Goal: Task Accomplishment & Management: Manage account settings

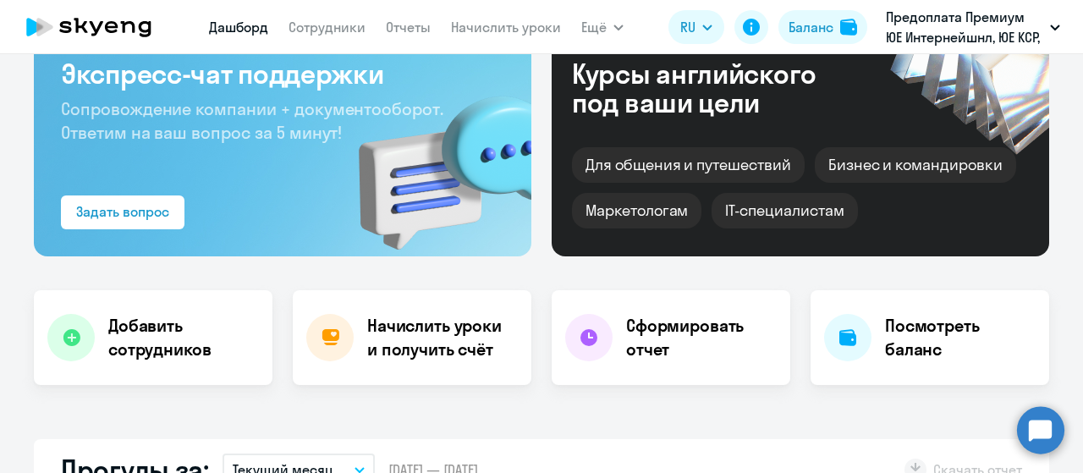
select select "30"
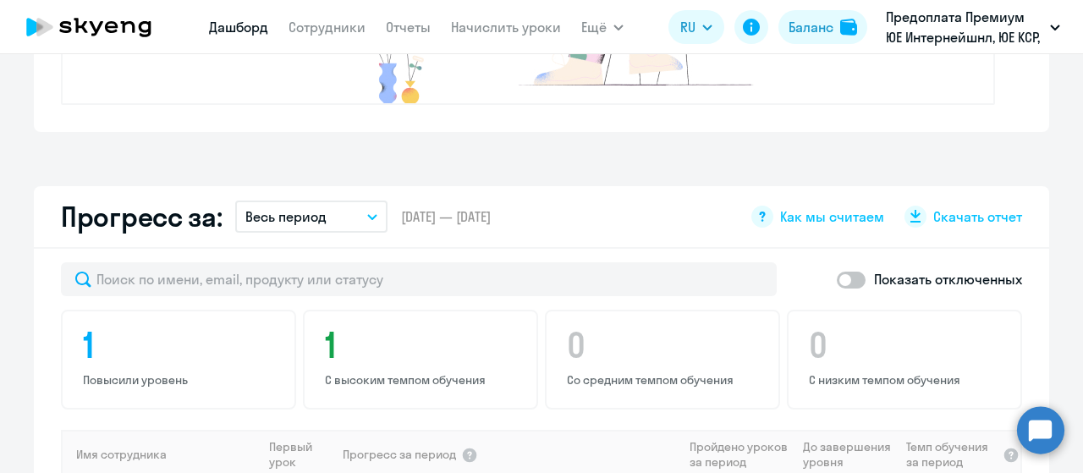
scroll to position [846, 0]
click at [366, 209] on button "Весь период" at bounding box center [311, 215] width 152 height 32
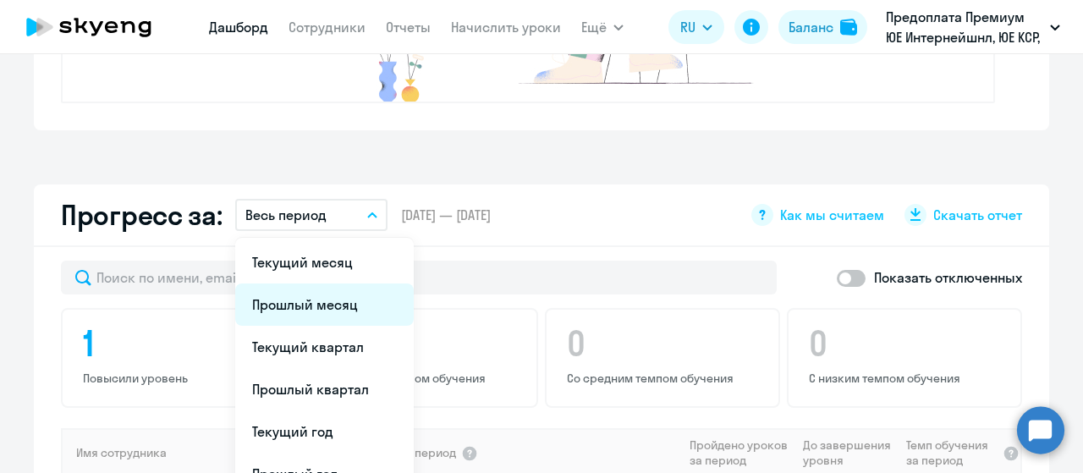
click at [347, 298] on li "Прошлый месяц" at bounding box center [324, 305] width 179 height 42
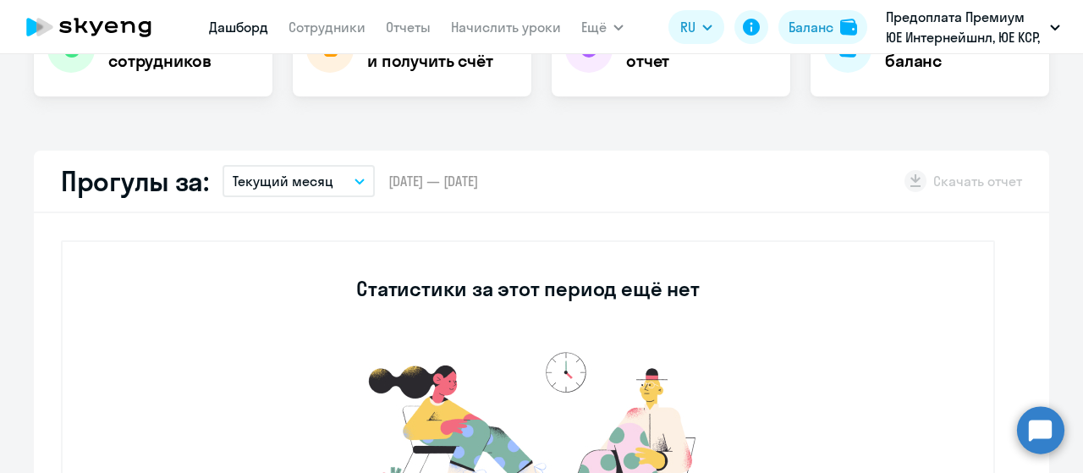
scroll to position [378, 0]
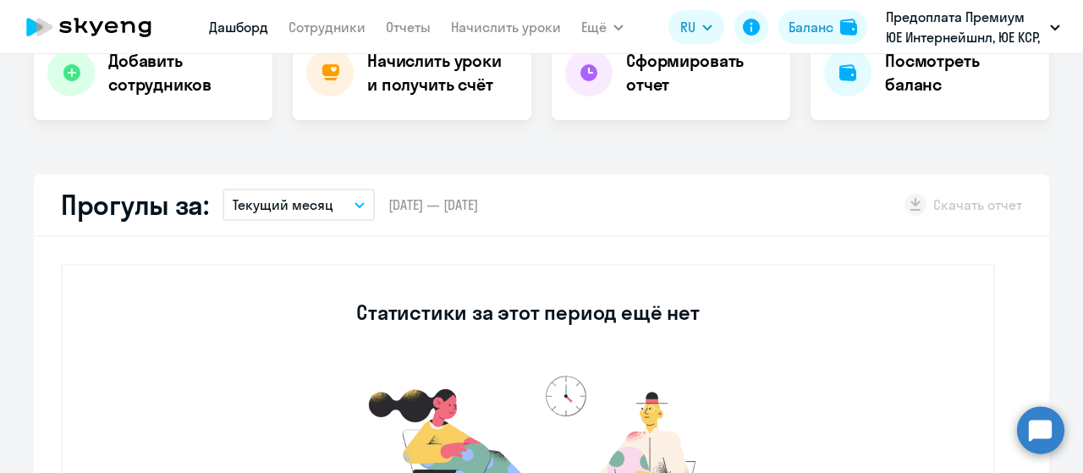
click at [355, 202] on icon "button" at bounding box center [360, 205] width 10 height 6
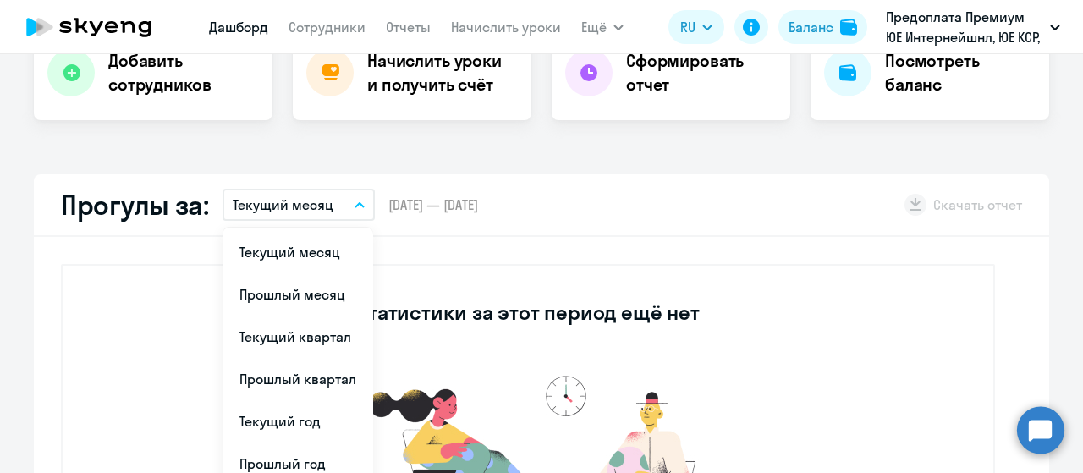
click at [646, 273] on div "Статистики за этот период ещё нет" at bounding box center [528, 418] width 934 height 308
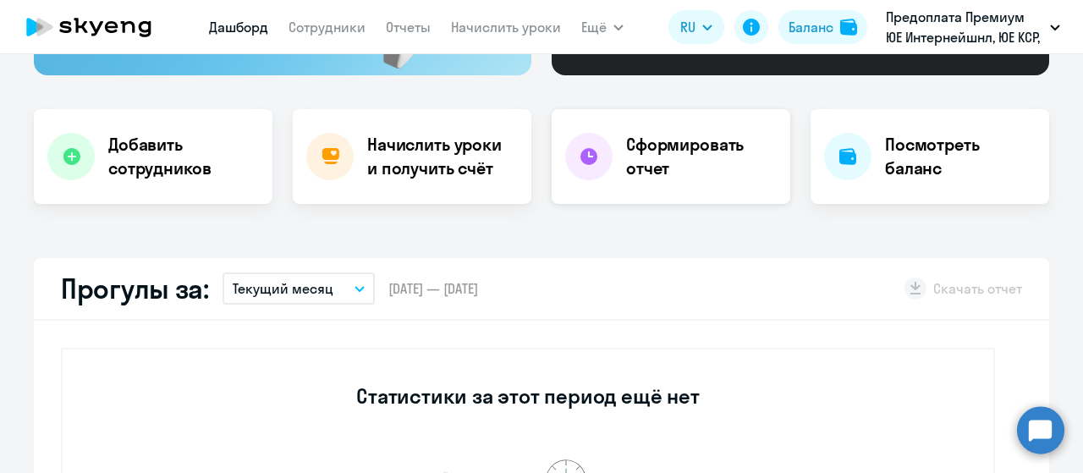
scroll to position [339, 0]
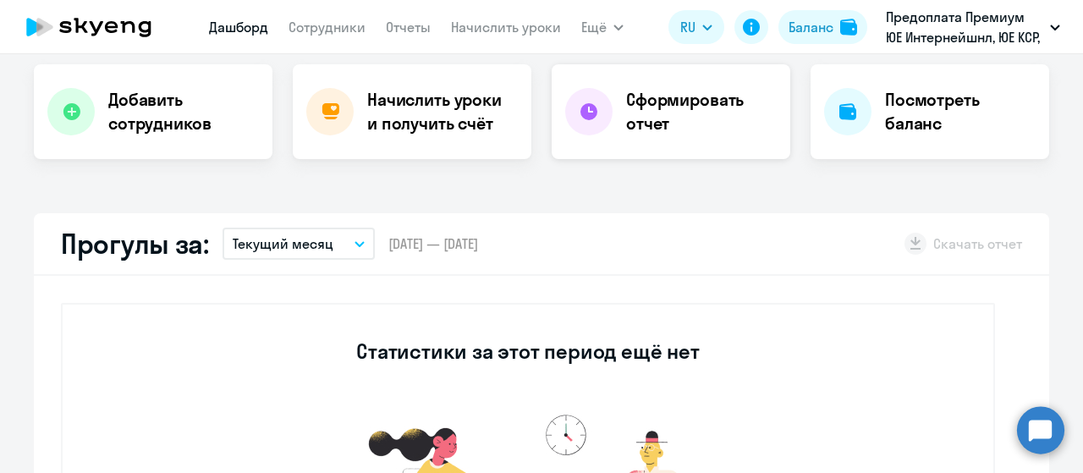
click at [687, 118] on h4 "Сформировать отчет" at bounding box center [701, 111] width 151 height 47
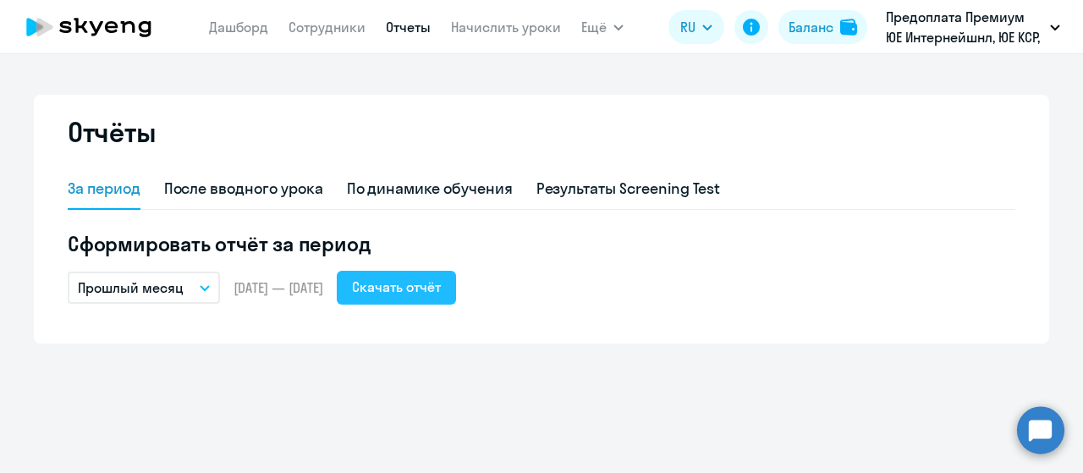
click at [441, 283] on div "Скачать отчёт" at bounding box center [396, 287] width 89 height 20
click at [200, 284] on button "Прошлый месяц" at bounding box center [144, 288] width 152 height 32
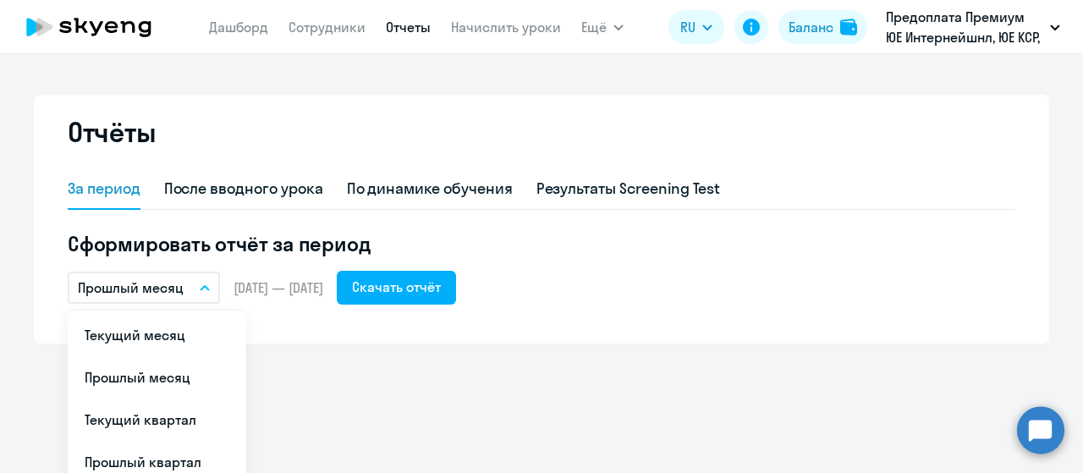
click at [170, 378] on li "Прошлый месяц" at bounding box center [157, 377] width 179 height 42
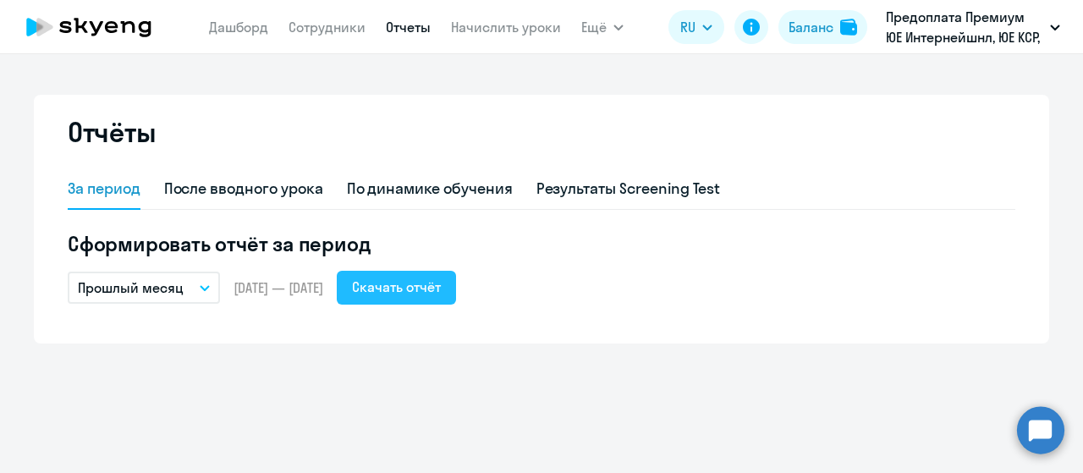
click at [441, 295] on div "Скачать отчёт" at bounding box center [396, 287] width 89 height 20
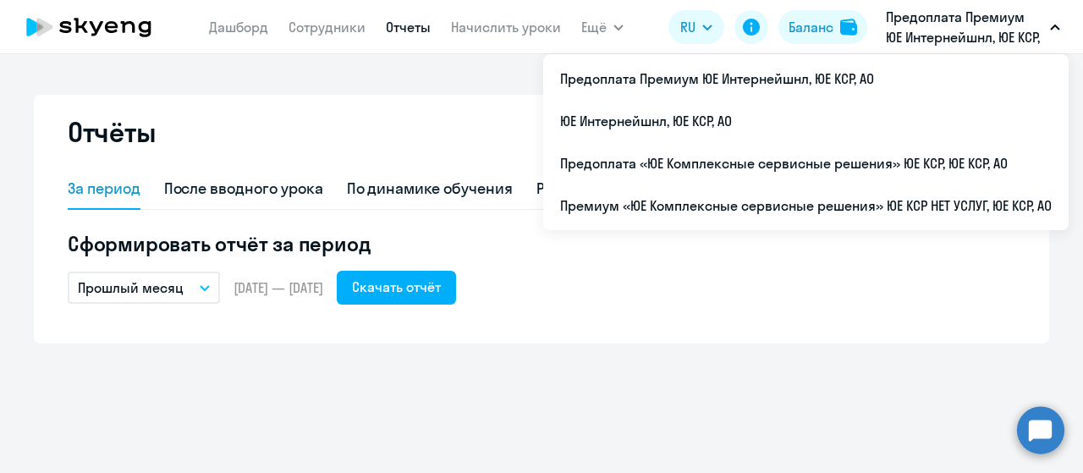
click at [582, 388] on div "Отчёты За период После вводного урока По динамике обучения Результаты Screening…" at bounding box center [541, 263] width 1083 height 419
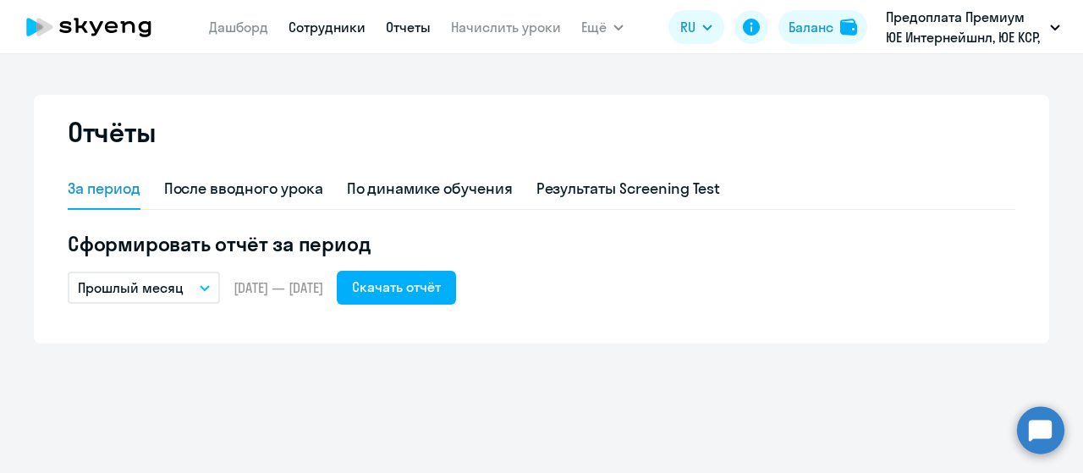
click at [331, 28] on link "Сотрудники" at bounding box center [327, 27] width 77 height 17
select select "30"
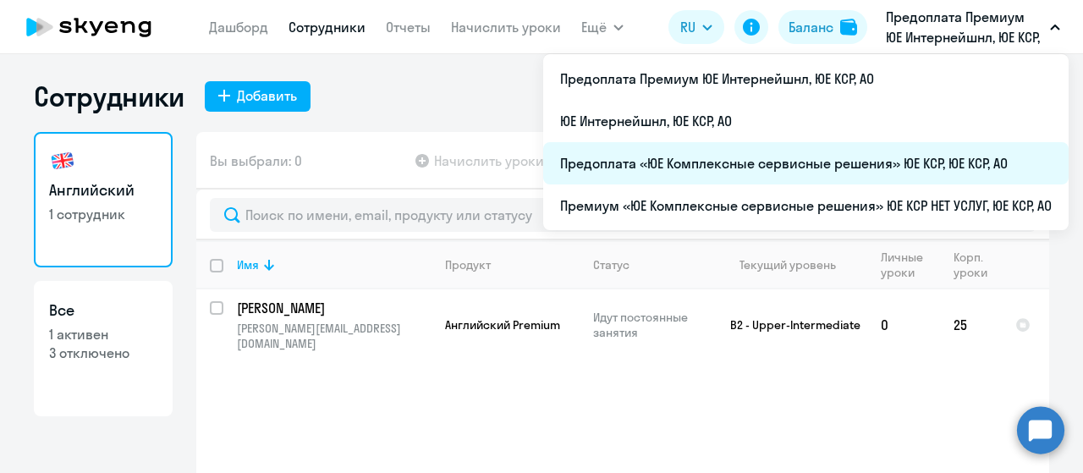
click at [836, 156] on li "Предоплата «ЮЕ Комплексные сервисные решения» ЮЕ КСР, ЮЕ КСР, АО" at bounding box center [806, 163] width 526 height 42
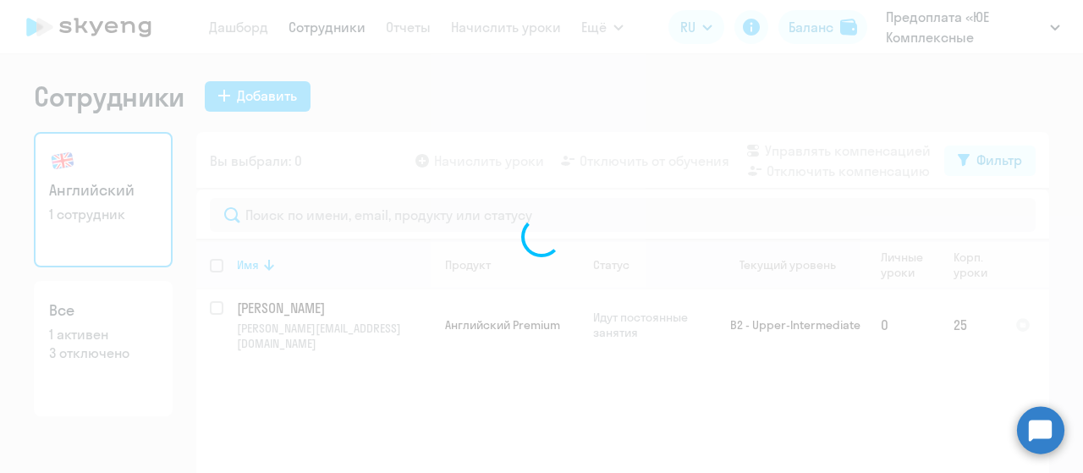
drag, startPoint x: 707, startPoint y: 234, endPoint x: 696, endPoint y: 233, distance: 11.0
click at [699, 234] on div at bounding box center [541, 236] width 1083 height 473
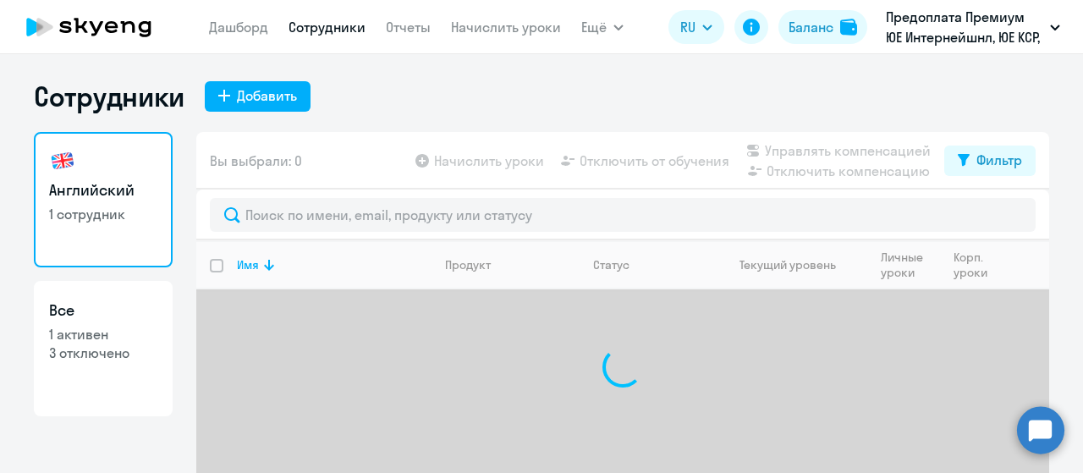
select select "30"
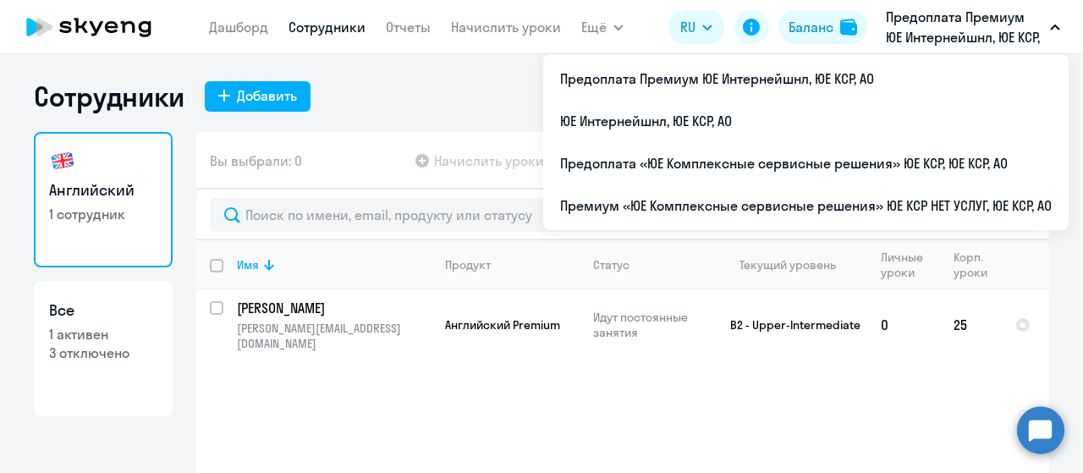
click at [1043, 11] on p "Предоплата Премиум ЮЕ Интернейшнл, ЮЕ КСР, АО" at bounding box center [964, 27] width 157 height 41
click at [1070, 10] on app-header "Дашборд Сотрудники Отчеты Начислить уроки Ещё Документооборот Все продукты Дашб…" at bounding box center [541, 27] width 1083 height 54
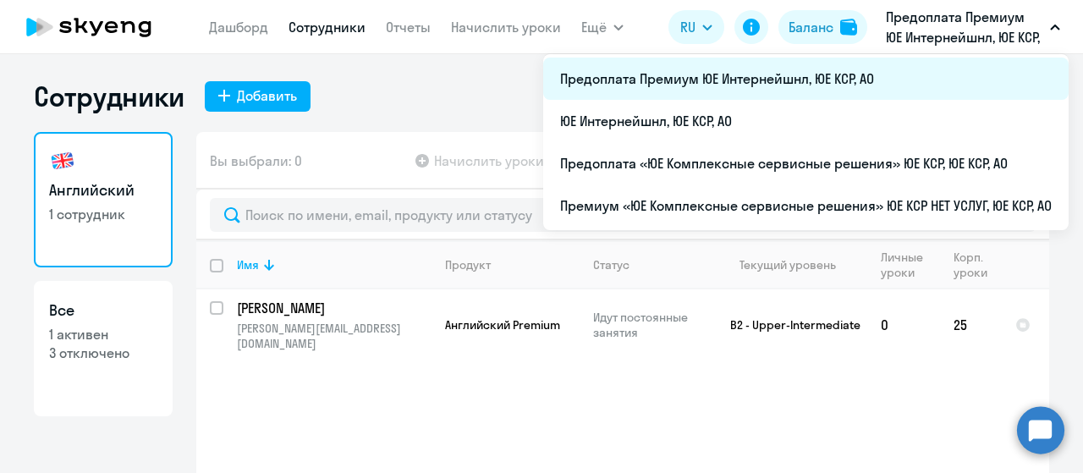
click at [765, 80] on li "Предоплата Премиум ЮЕ Интернейшнл, ЮЕ КСР, АО" at bounding box center [806, 79] width 526 height 42
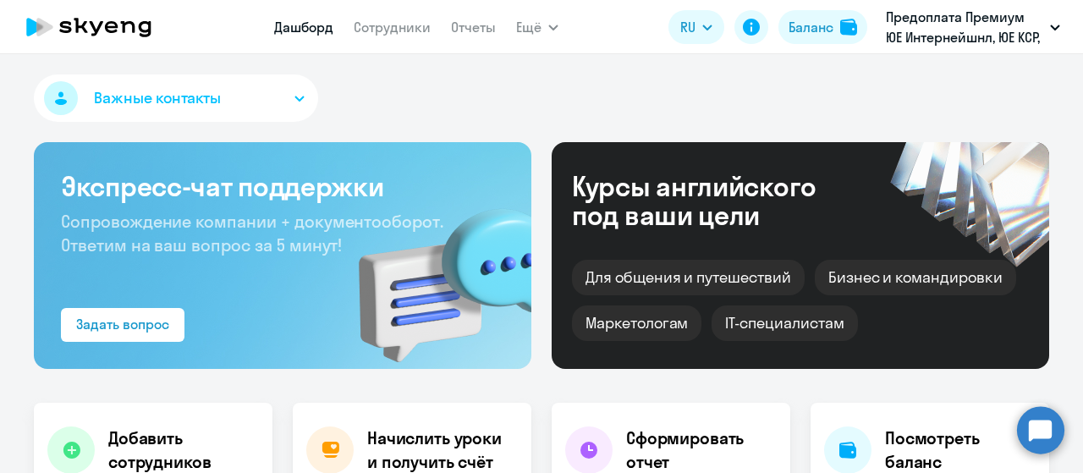
select select "30"
drag, startPoint x: 409, startPoint y: 6, endPoint x: 407, endPoint y: 14, distance: 8.6
click at [409, 7] on app-header "Дашборд Сотрудники Отчеты Ещё Дашборд Сотрудники Отчеты Начислить уроки Докумен…" at bounding box center [541, 27] width 1083 height 54
click at [406, 20] on link "Сотрудники" at bounding box center [392, 27] width 77 height 17
select select "30"
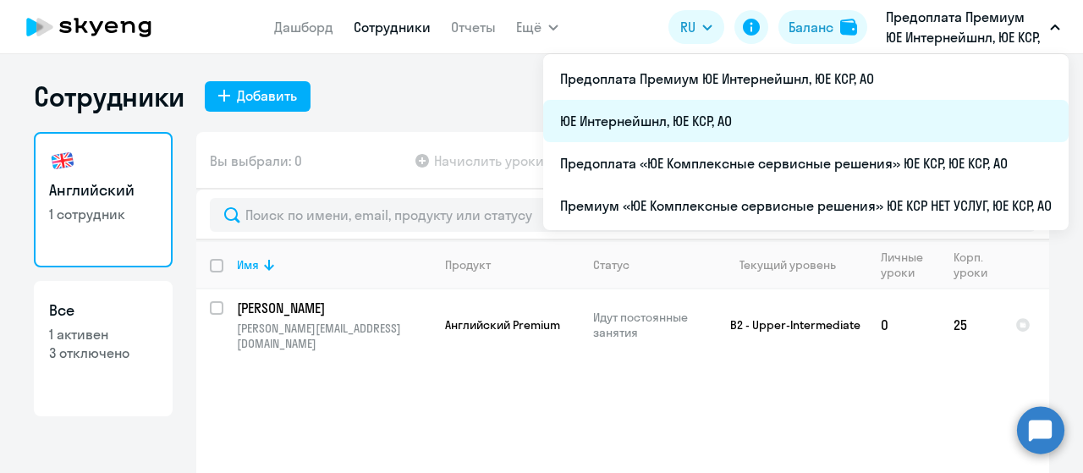
click at [604, 124] on li "ЮЕ Интернейшнл, ЮЕ КСР, АО" at bounding box center [806, 121] width 526 height 42
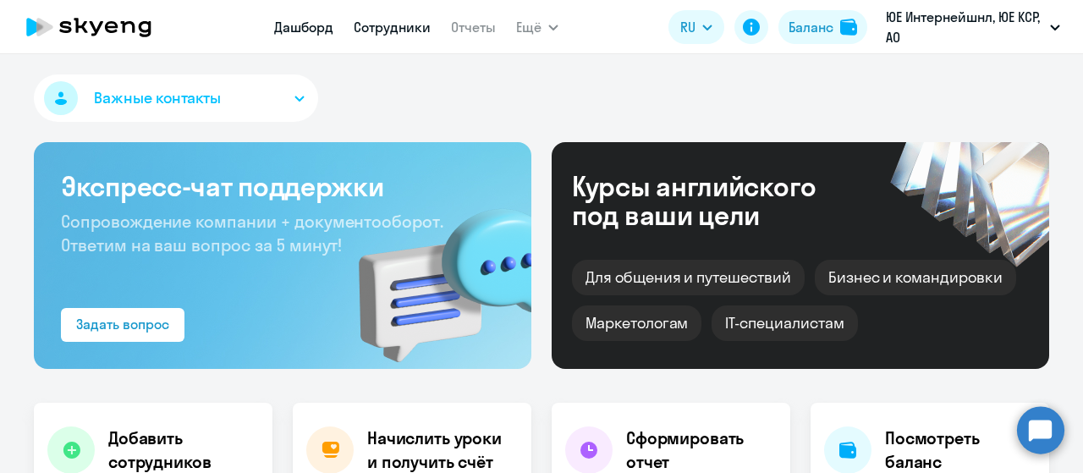
click at [396, 28] on link "Сотрудники" at bounding box center [392, 27] width 77 height 17
select select "30"
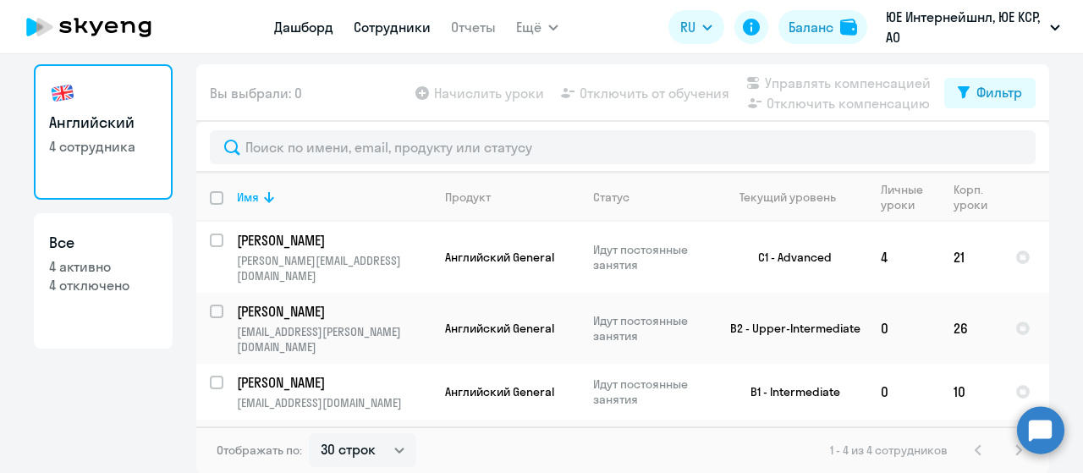
click at [306, 30] on link "Дашборд" at bounding box center [303, 27] width 59 height 17
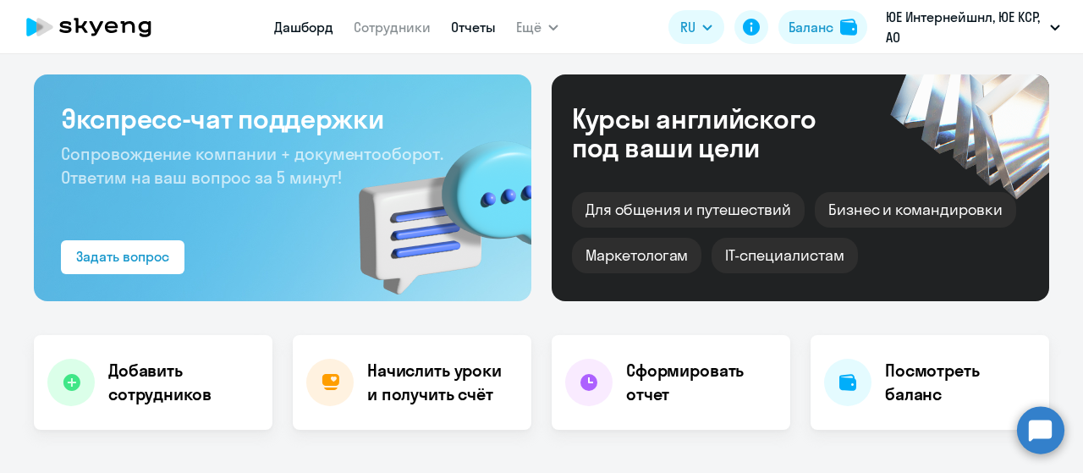
click at [489, 22] on link "Отчеты" at bounding box center [473, 27] width 45 height 17
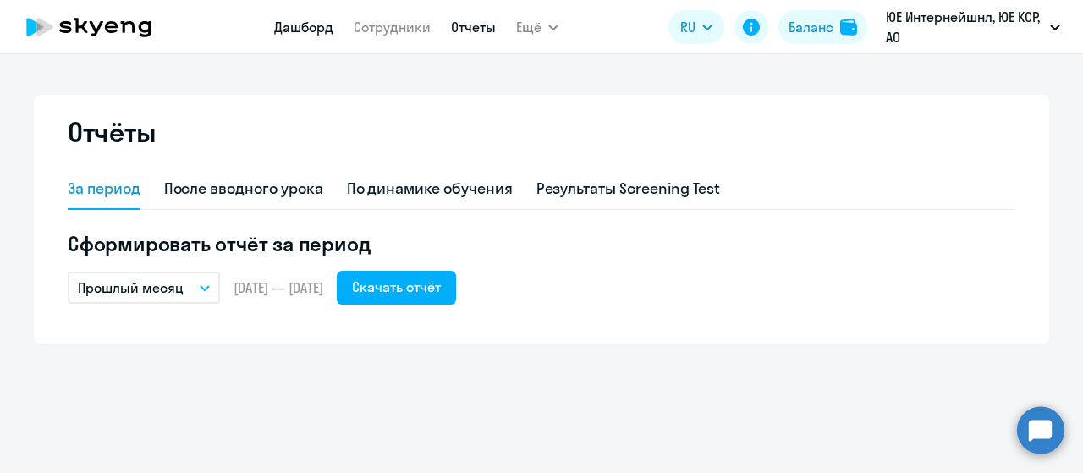
click at [333, 25] on link "Дашборд" at bounding box center [303, 27] width 59 height 17
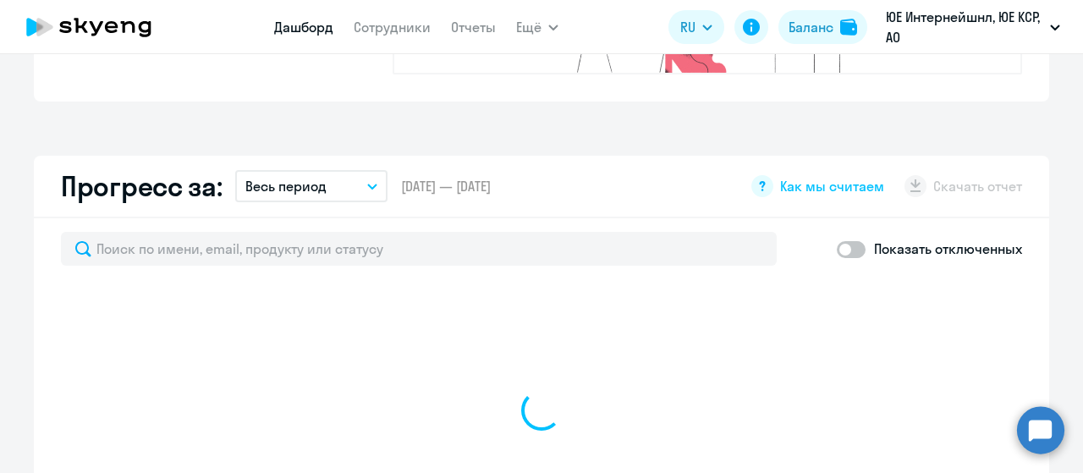
scroll to position [931, 0]
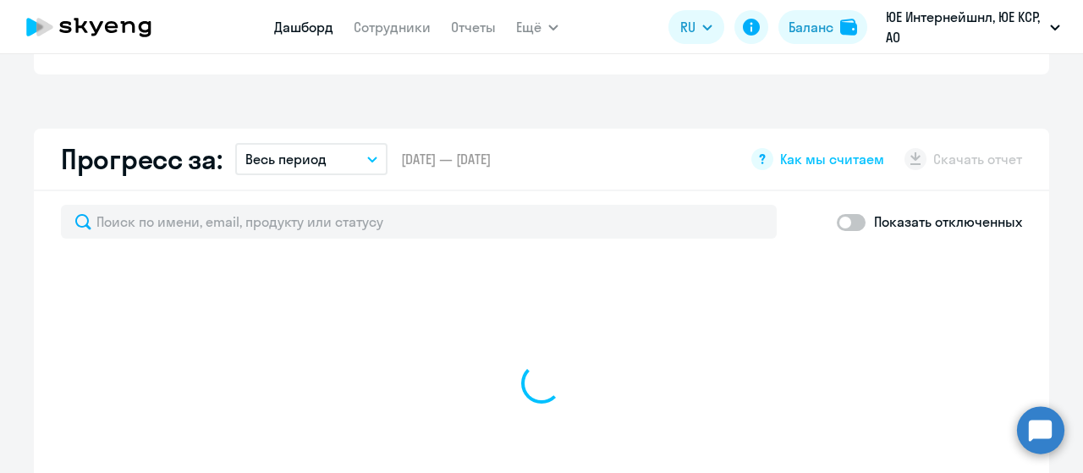
select select "30"
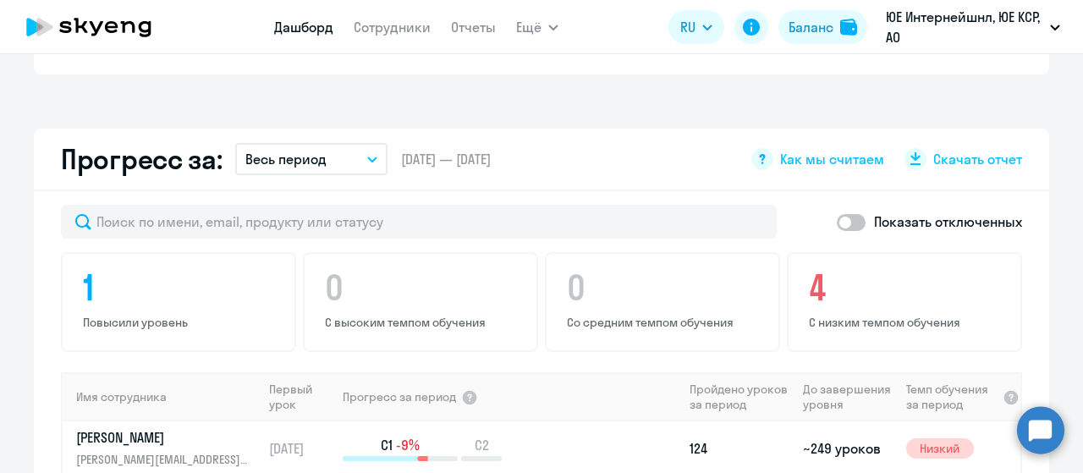
click at [362, 143] on button "Весь период" at bounding box center [311, 159] width 152 height 32
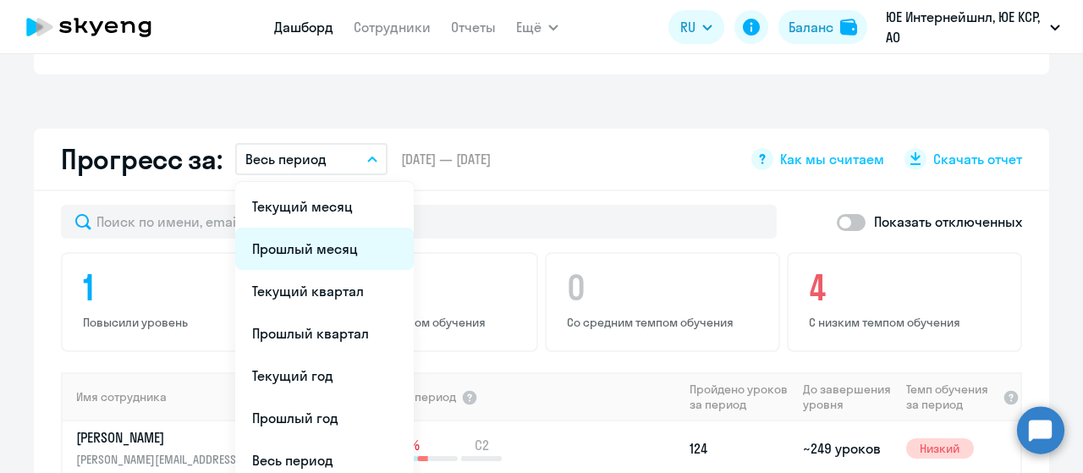
click at [348, 228] on li "Прошлый месяц" at bounding box center [324, 249] width 179 height 42
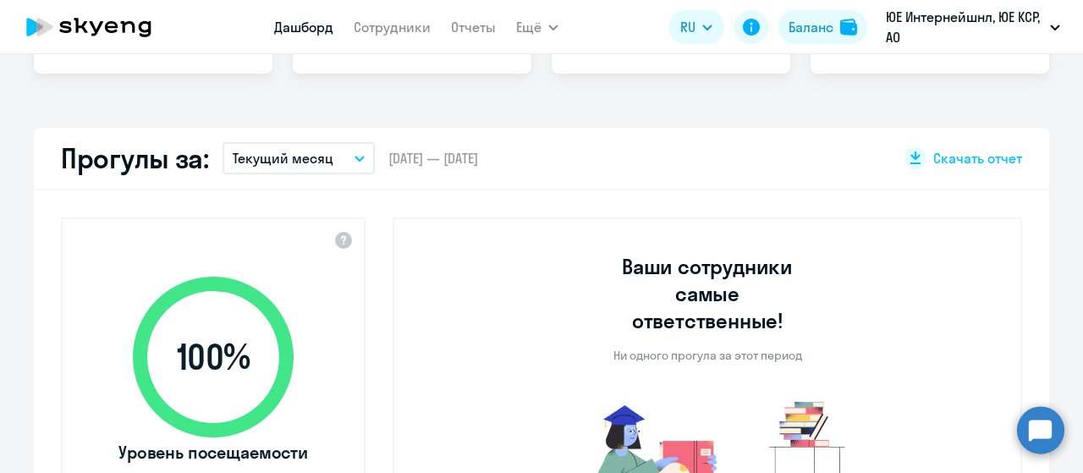
scroll to position [254, 0]
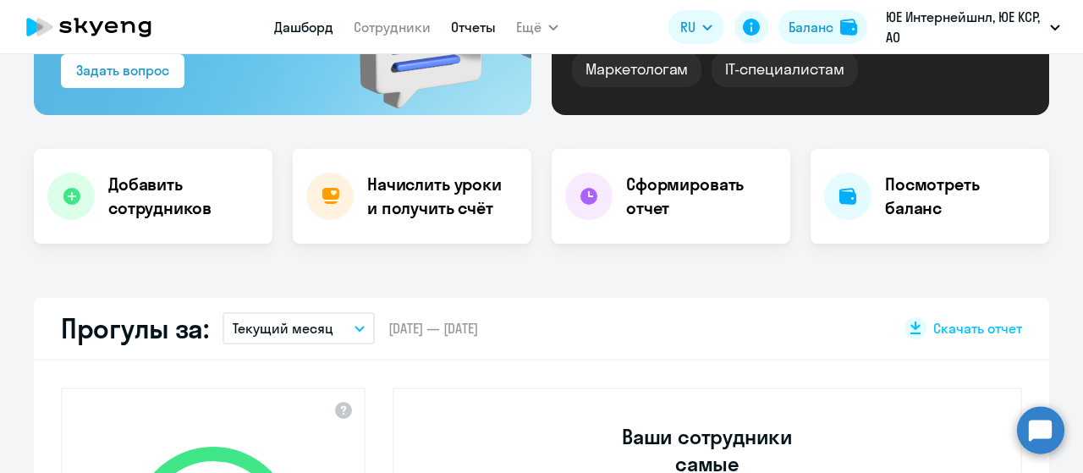
click at [466, 36] on link "Отчеты" at bounding box center [473, 27] width 45 height 17
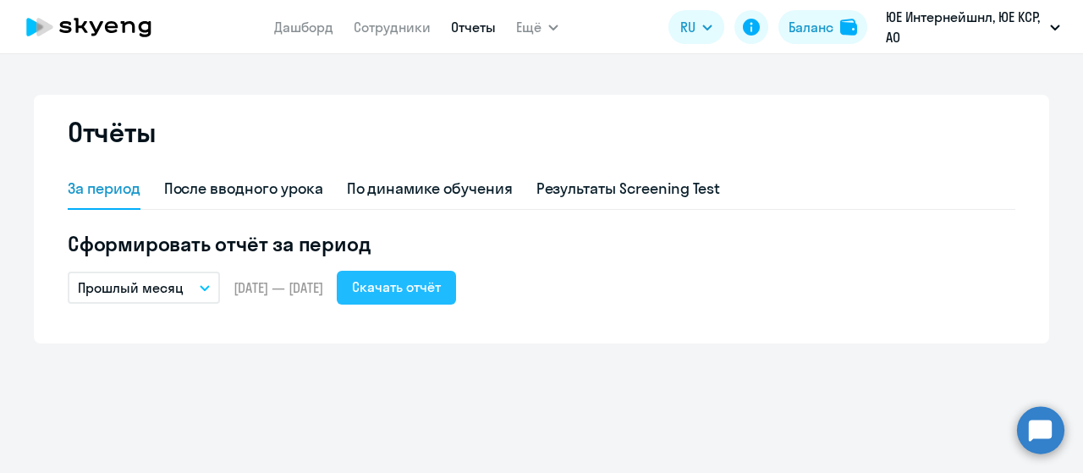
click at [441, 287] on div "Скачать отчёт" at bounding box center [396, 287] width 89 height 20
